Goal: Register for event/course

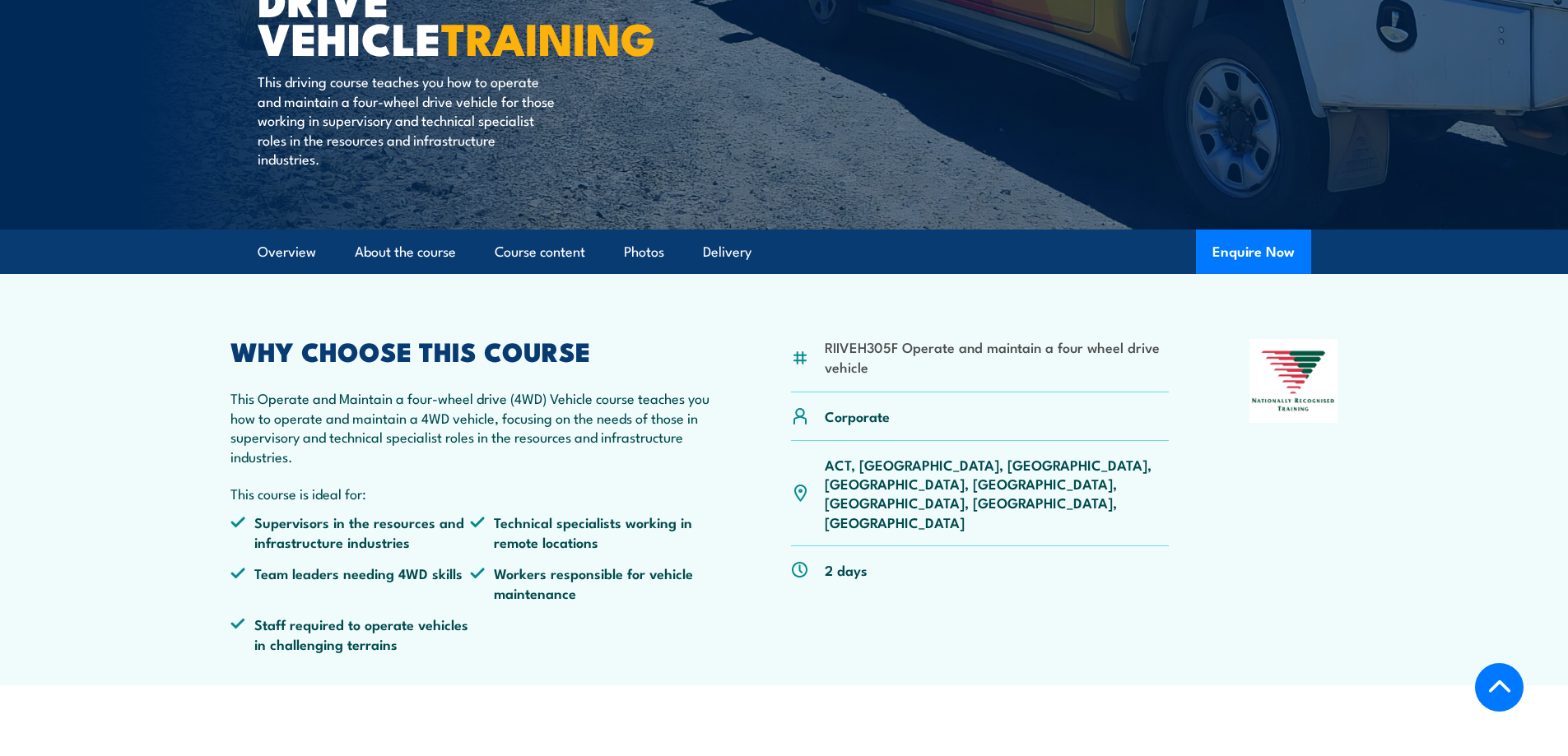
scroll to position [329, 0]
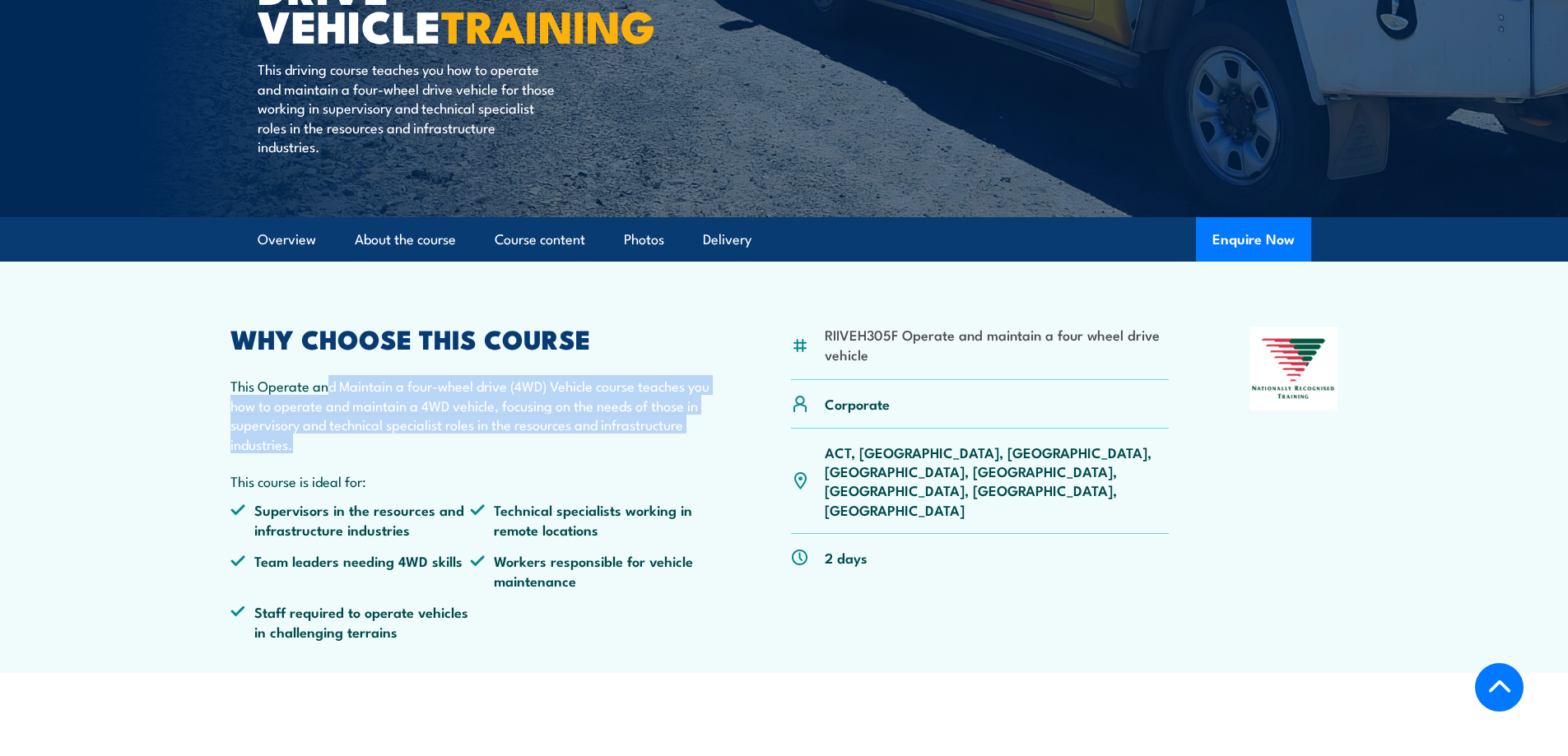
drag, startPoint x: 324, startPoint y: 381, endPoint x: 573, endPoint y: 450, distance: 258.4
click at [573, 450] on p "This Operate and Maintain a four-wheel drive (4WD) Vehicle course teaches you h…" at bounding box center [471, 414] width 481 height 78
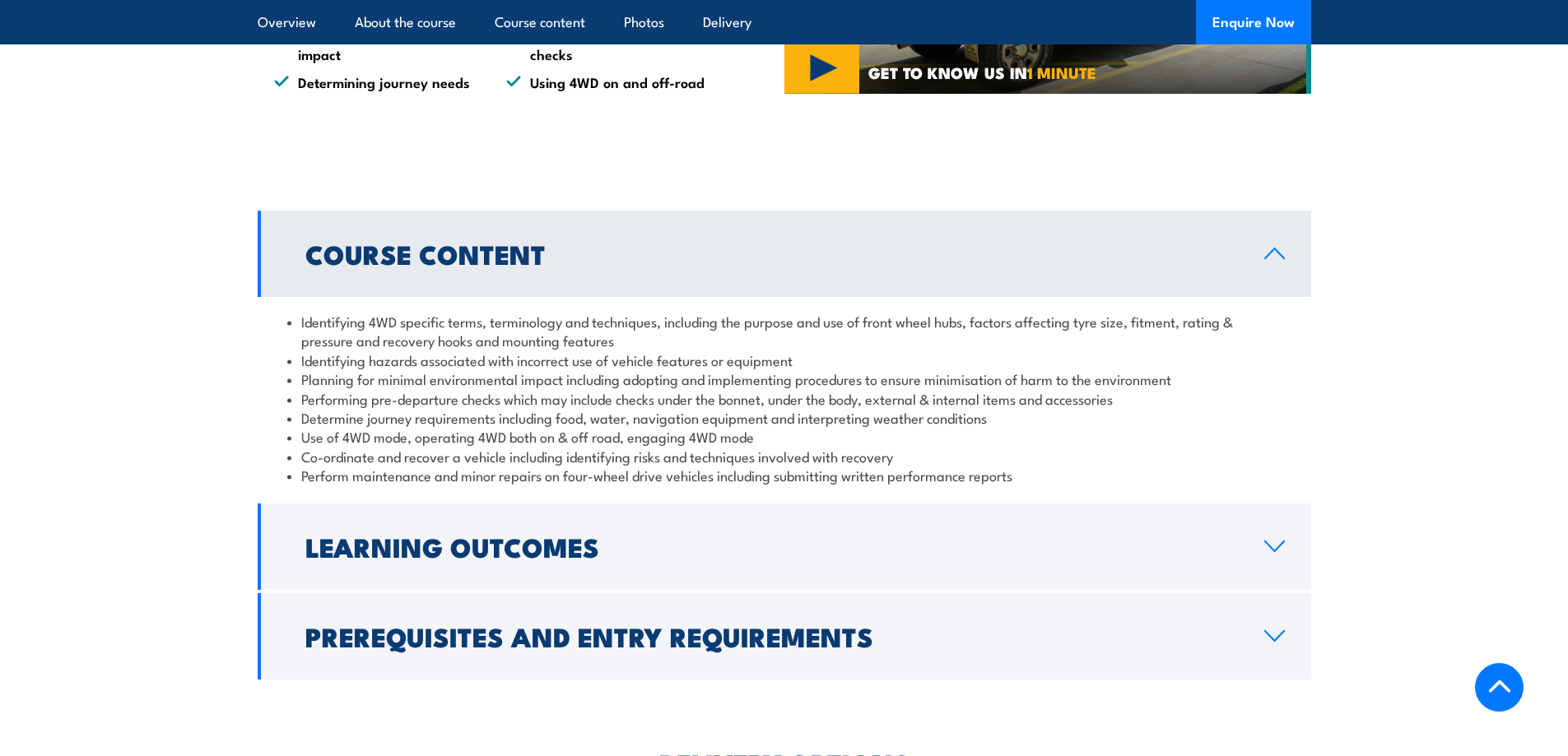
scroll to position [1564, 0]
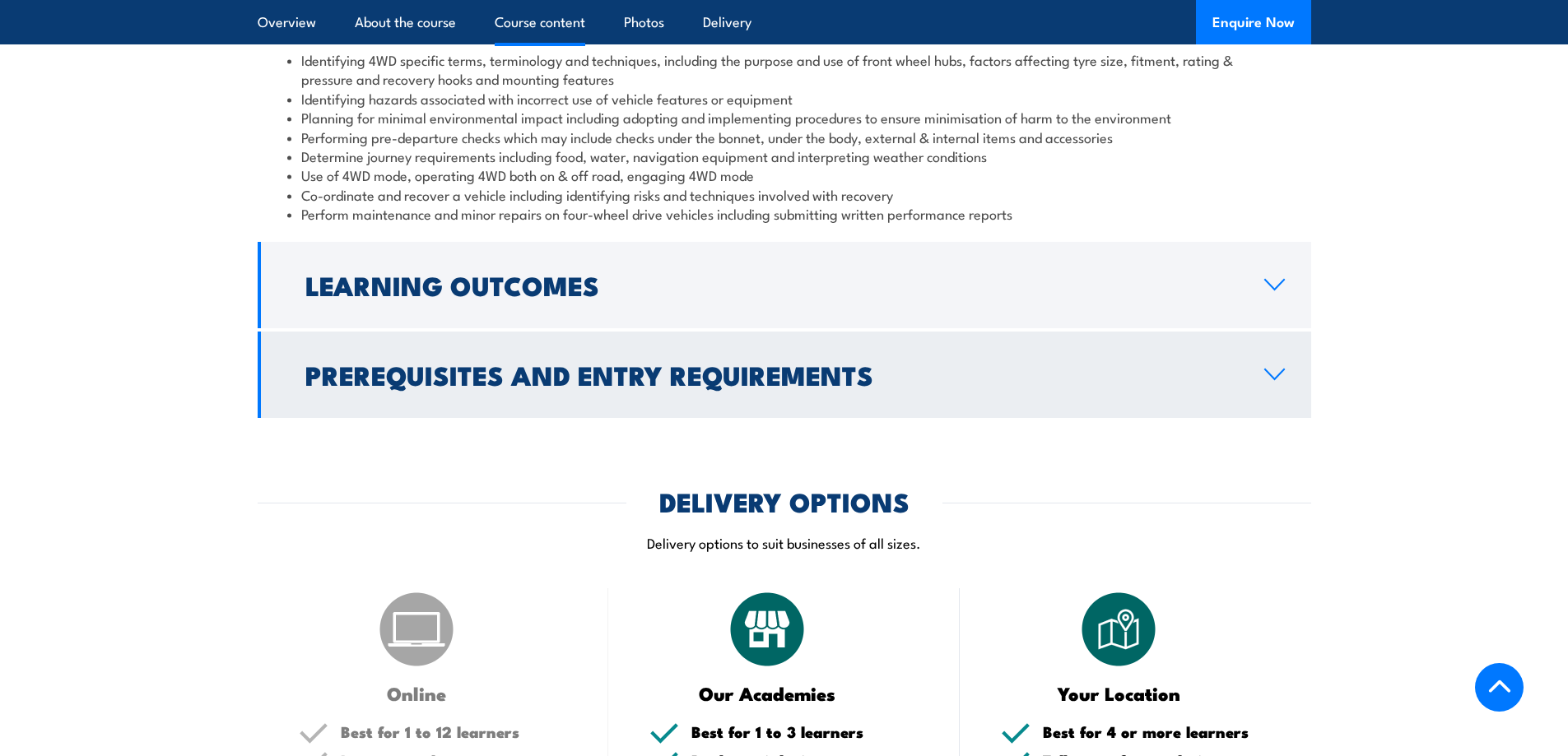
click at [426, 406] on link "Prerequisites and Entry Requirements" at bounding box center [784, 374] width 1053 height 87
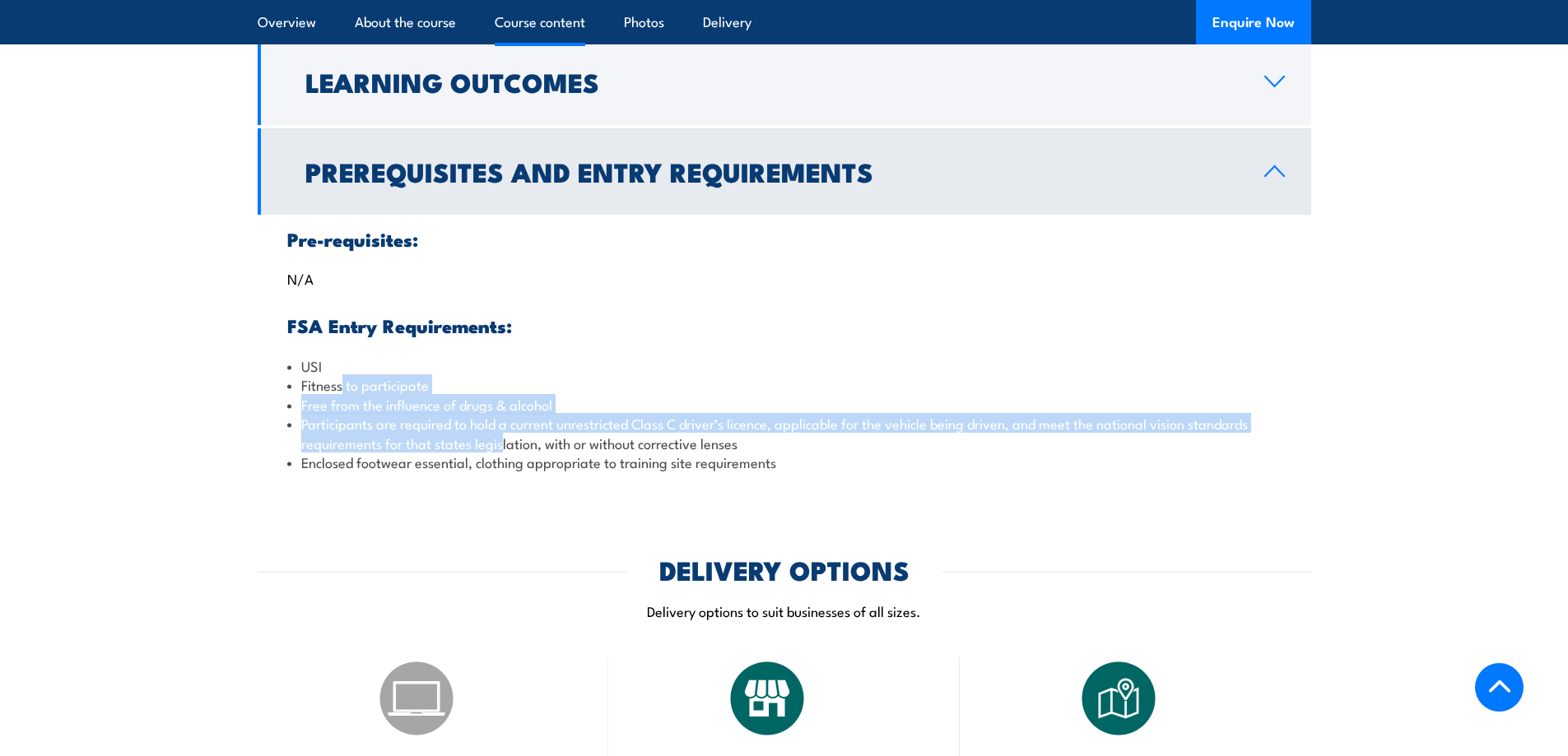
drag, startPoint x: 342, startPoint y: 389, endPoint x: 503, endPoint y: 444, distance: 170.1
click at [503, 444] on ul "USI Fitness to participate Free from the influence of drugs & alcohol Participa…" at bounding box center [784, 414] width 994 height 115
click at [503, 444] on li "Participants are required to hold a current unrestricted Class C driver’s licen…" at bounding box center [784, 433] width 994 height 38
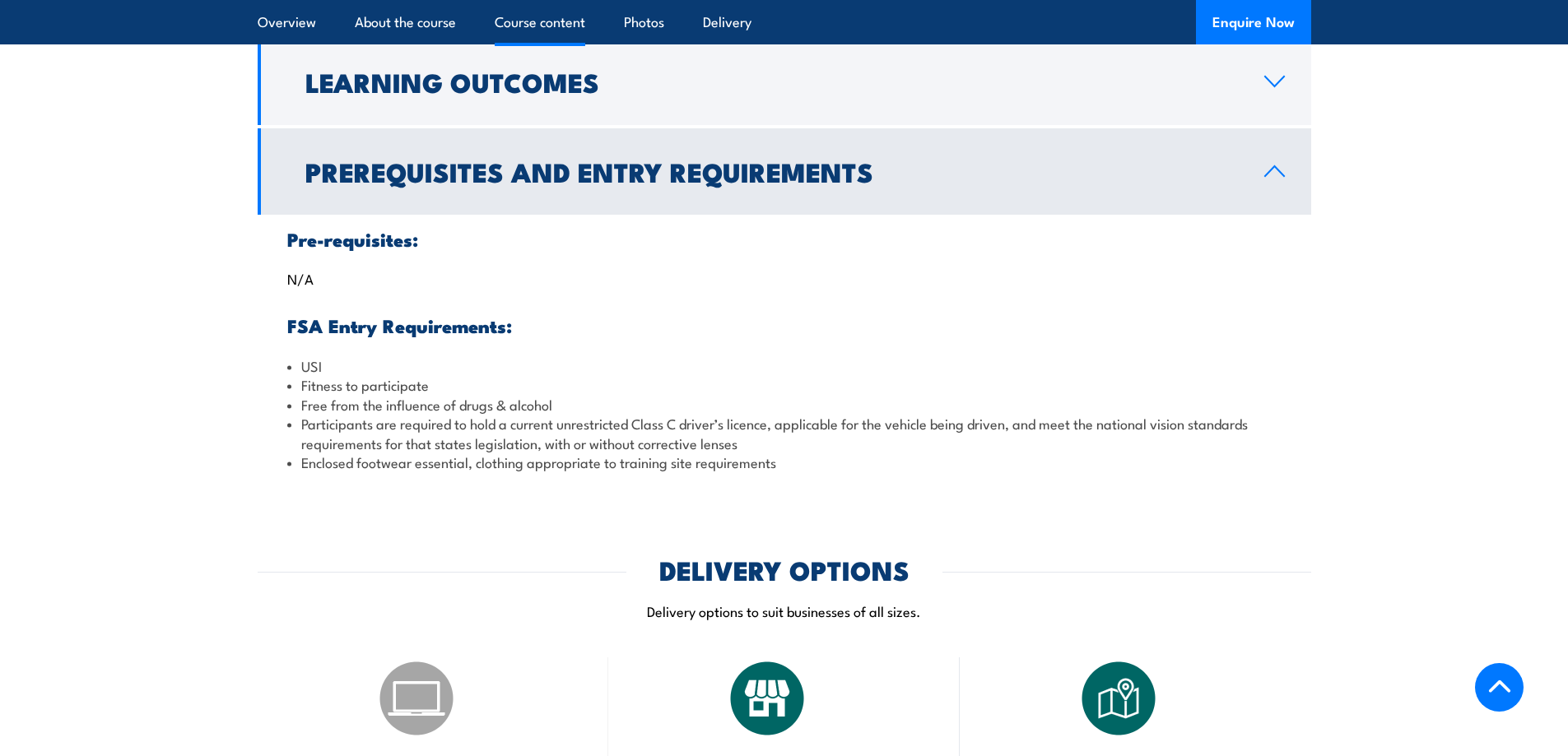
click at [476, 468] on li "Enclosed footwear essential, clothing appropriate to training site requirements" at bounding box center [784, 462] width 994 height 19
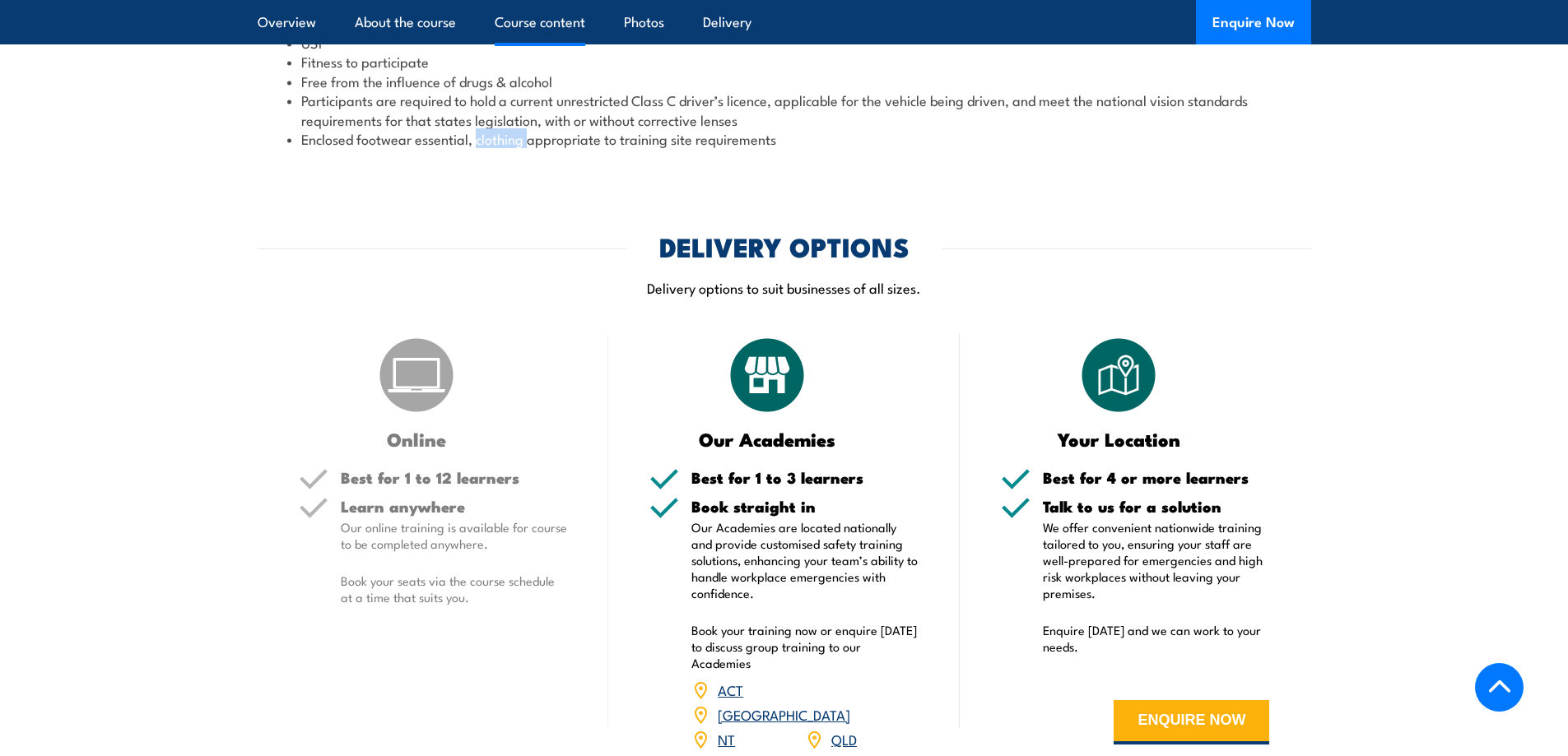
scroll to position [1893, 0]
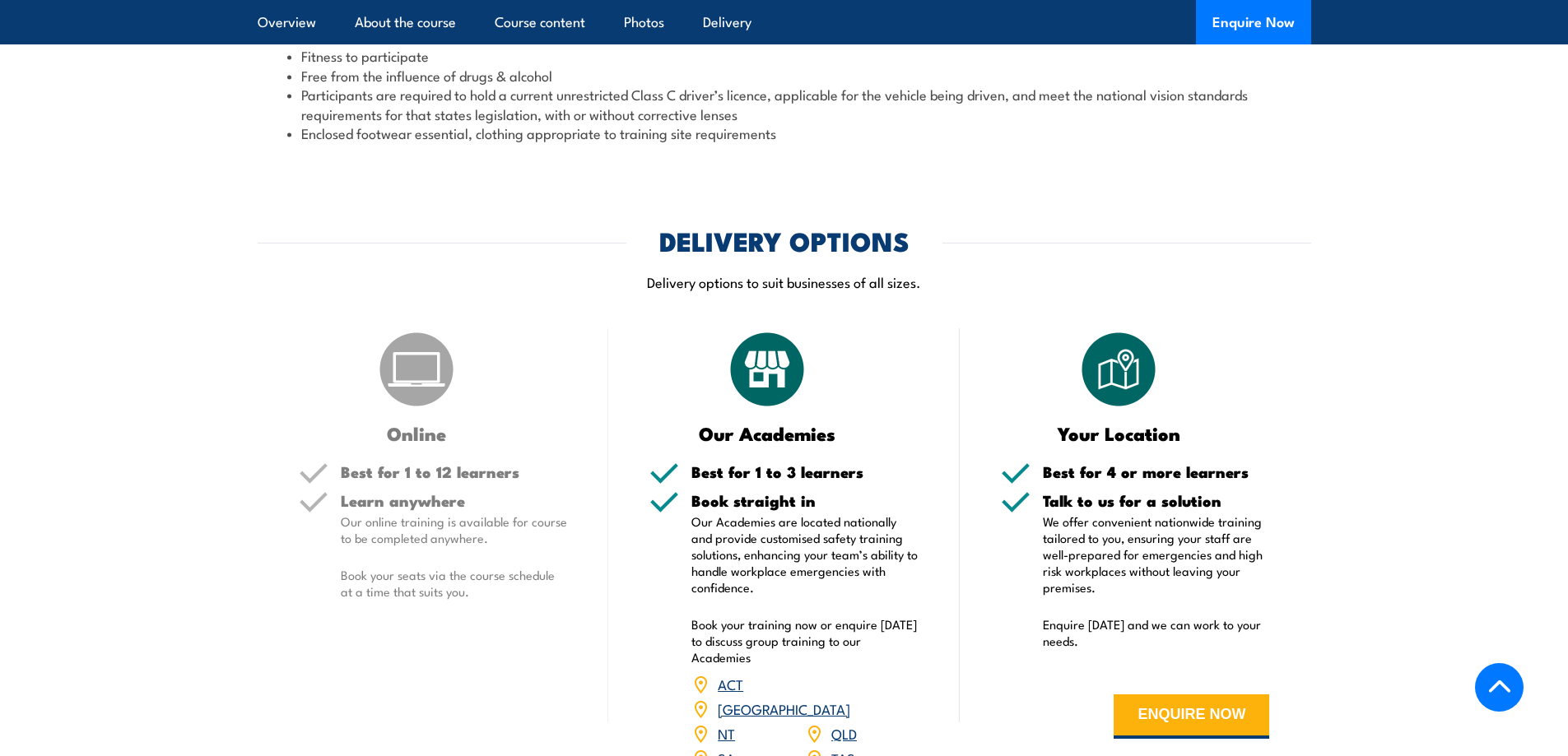
click at [566, 223] on div "COURSES > Driver Training Operate and Maintain a Four Wheel Drive Vehicle TRAIN…" at bounding box center [784, 40] width 1568 height 3867
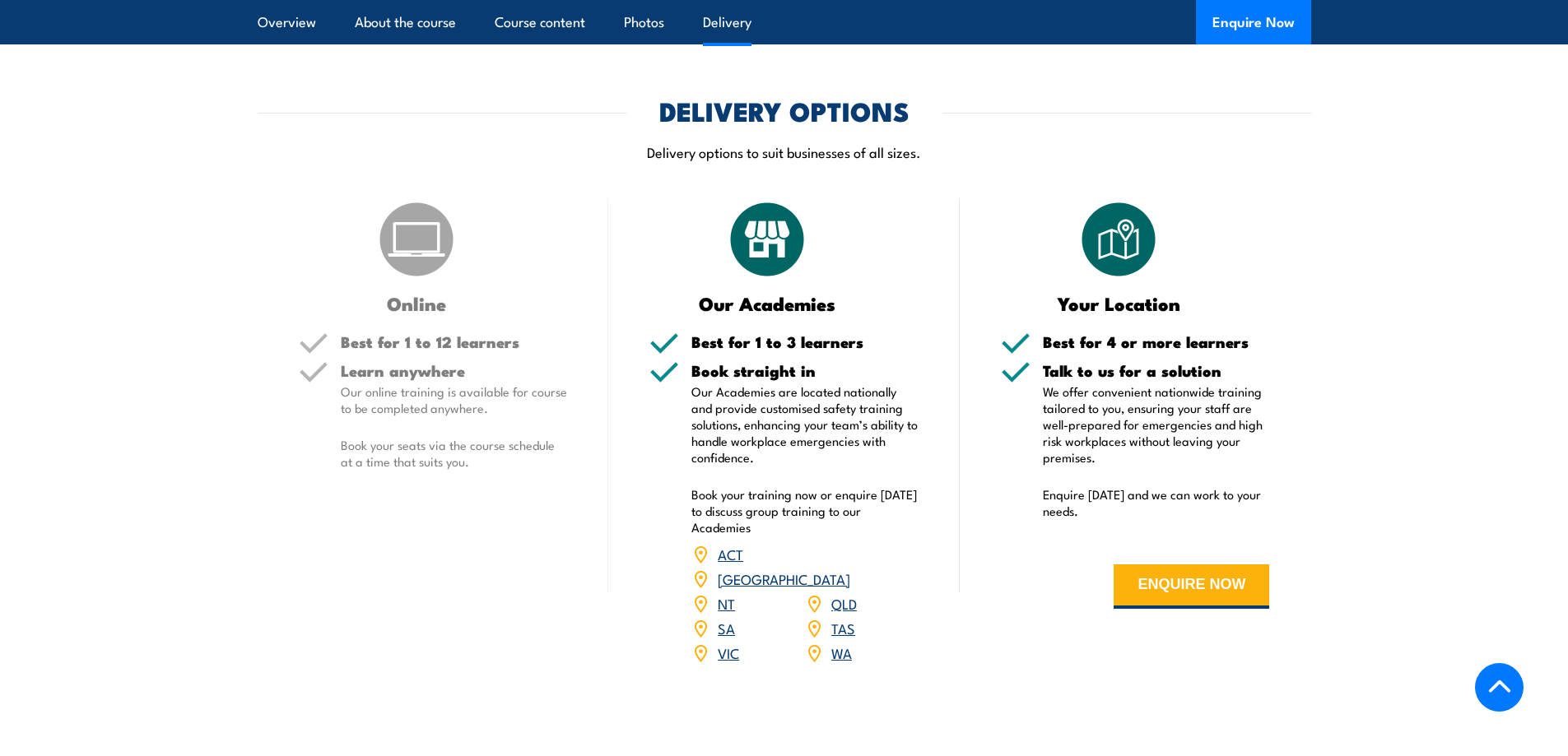
scroll to position [2057, 0]
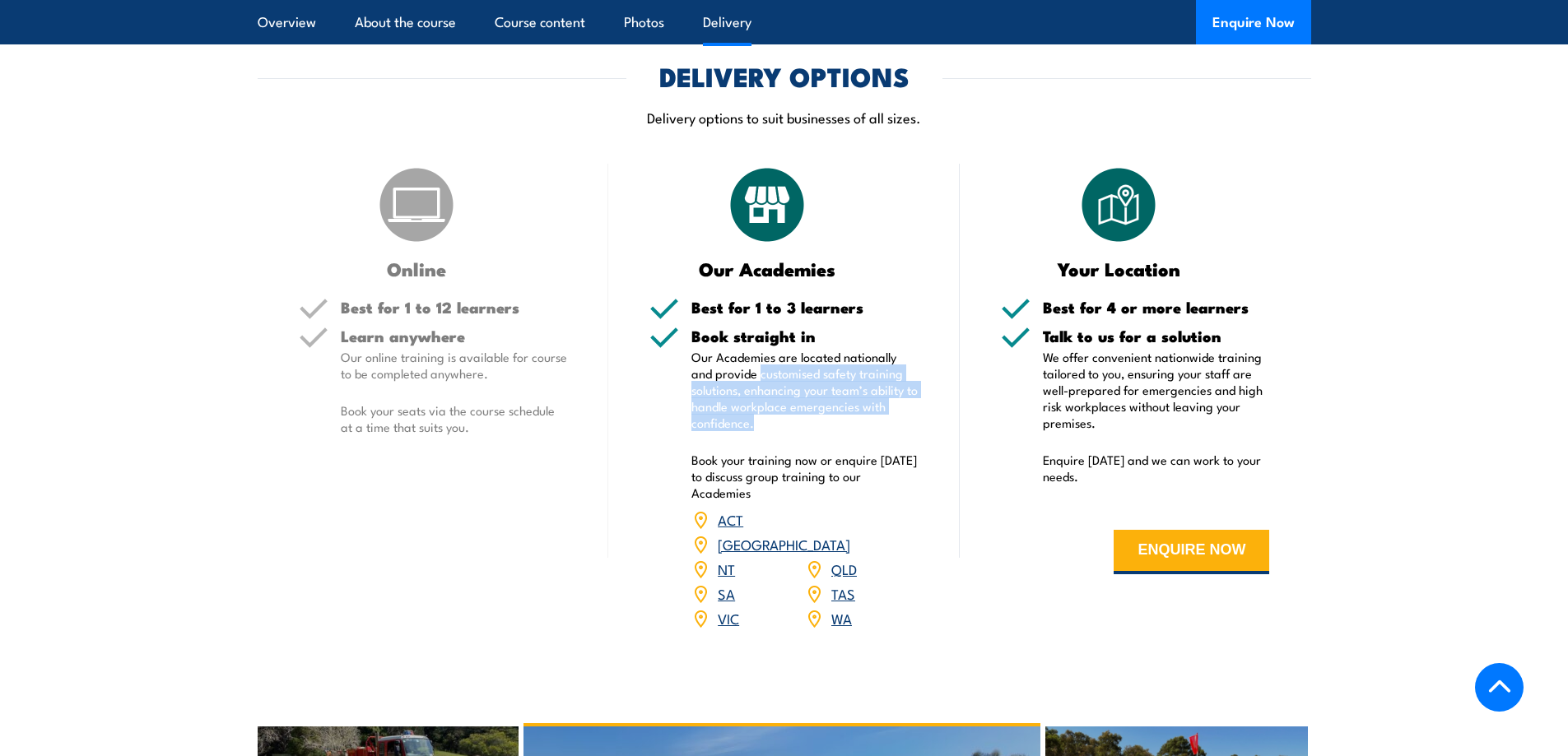
drag, startPoint x: 739, startPoint y: 366, endPoint x: 870, endPoint y: 422, distance: 142.5
click at [870, 422] on p "Our Academies are located nationally and provide customised safety training sol…" at bounding box center [805, 390] width 227 height 82
click at [871, 423] on p "Our Academies are located nationally and provide customised safety training sol…" at bounding box center [805, 390] width 227 height 82
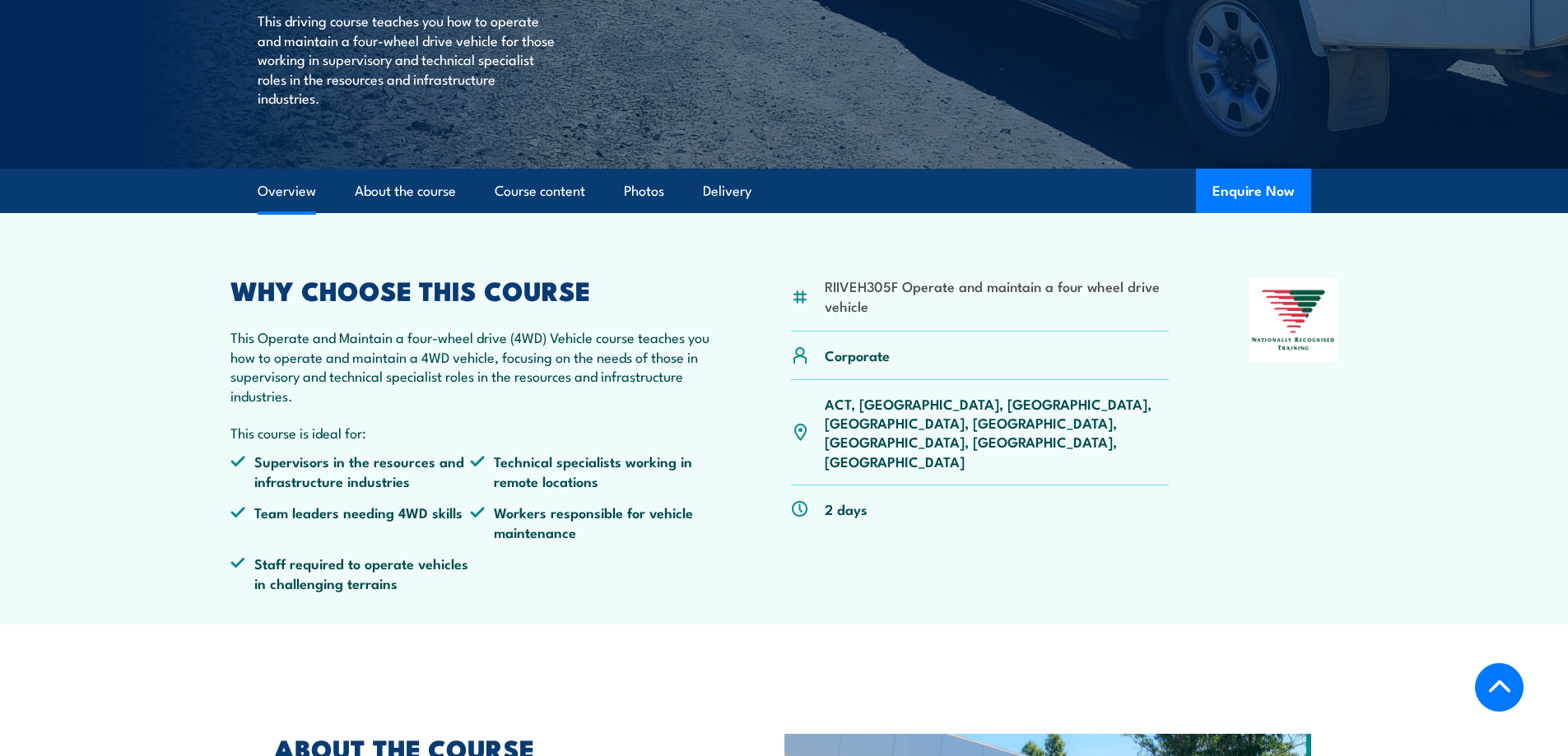
scroll to position [246, 0]
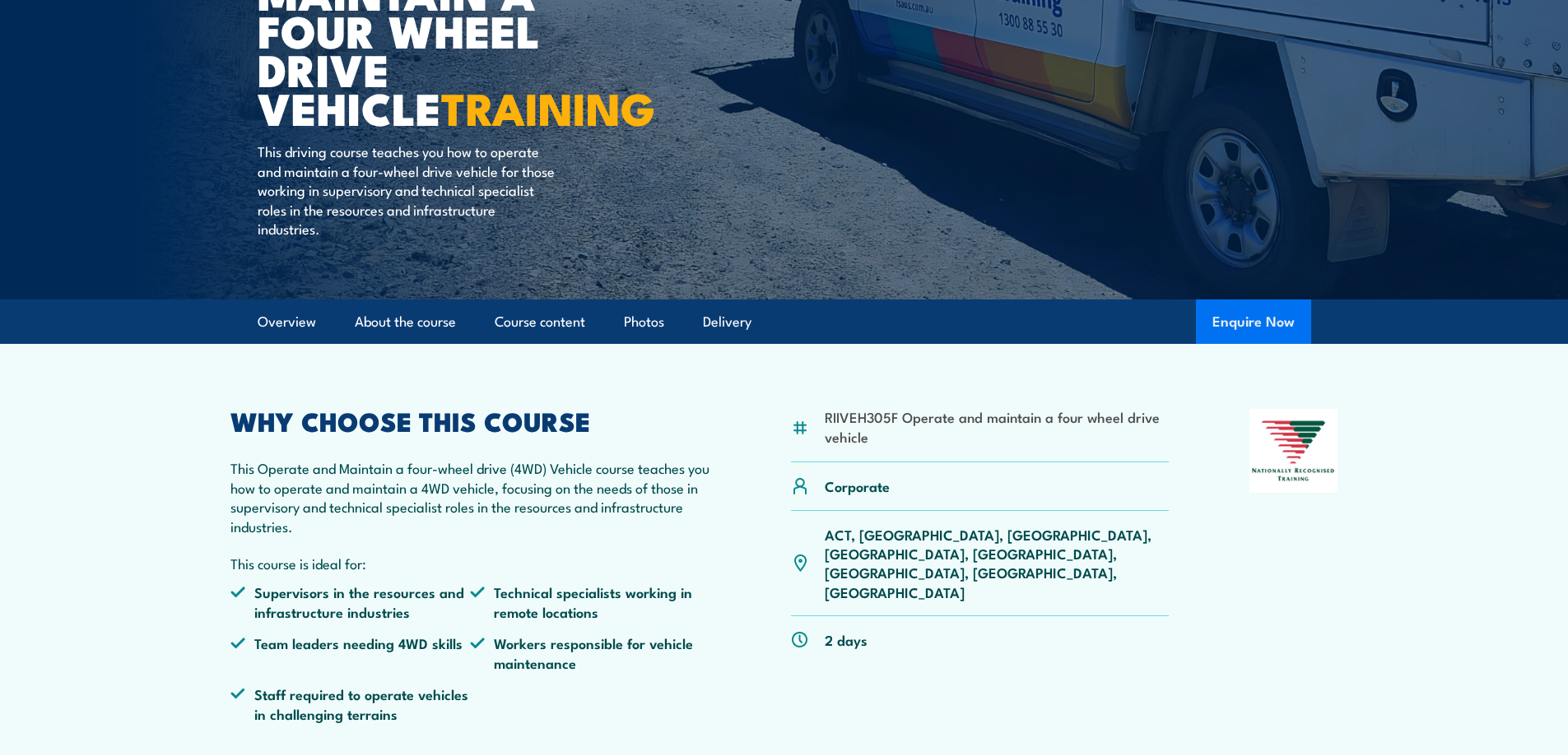
click at [1297, 316] on button "Enquire Now" at bounding box center [1253, 322] width 115 height 45
